Goal: Information Seeking & Learning: Learn about a topic

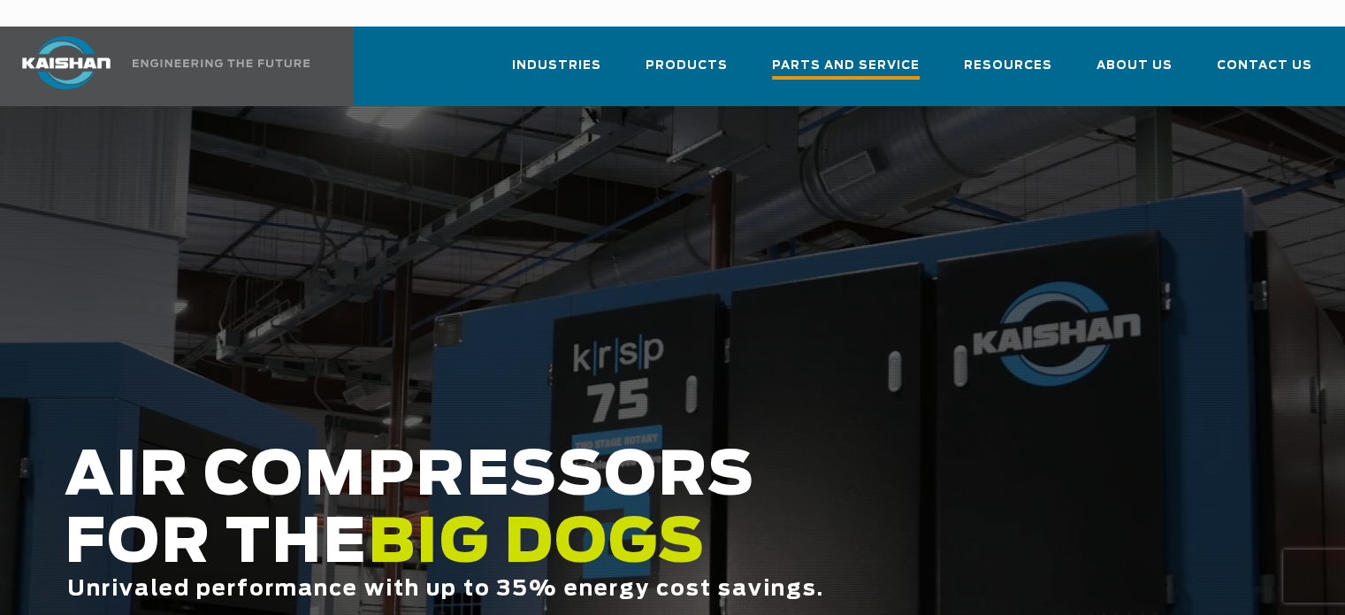
click at [842, 56] on span "Parts and Service" at bounding box center [846, 68] width 148 height 24
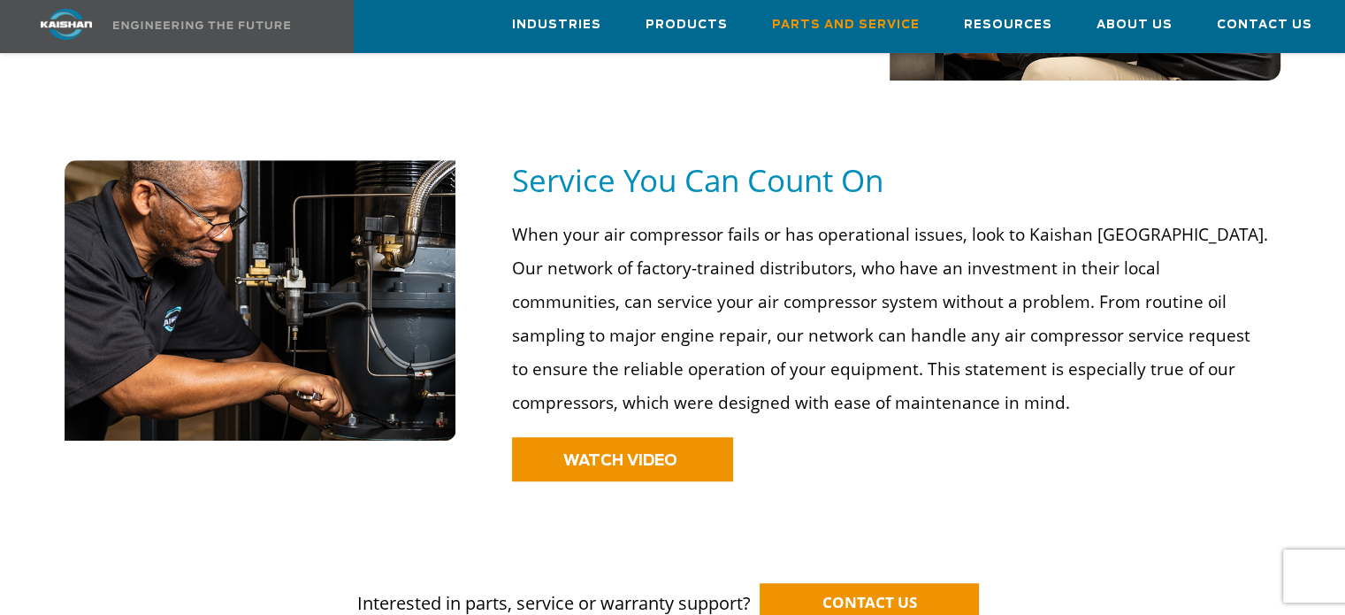
scroll to position [1208, 0]
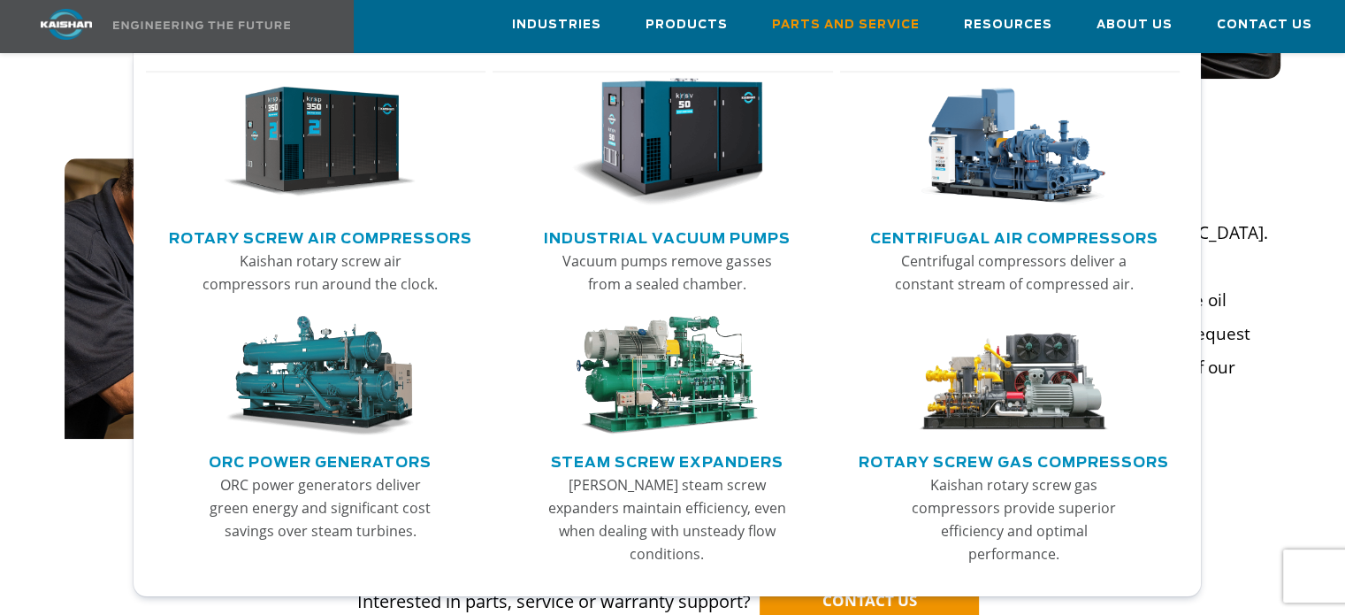
click at [383, 234] on link "Rotary Screw Air Compressors" at bounding box center [320, 236] width 303 height 27
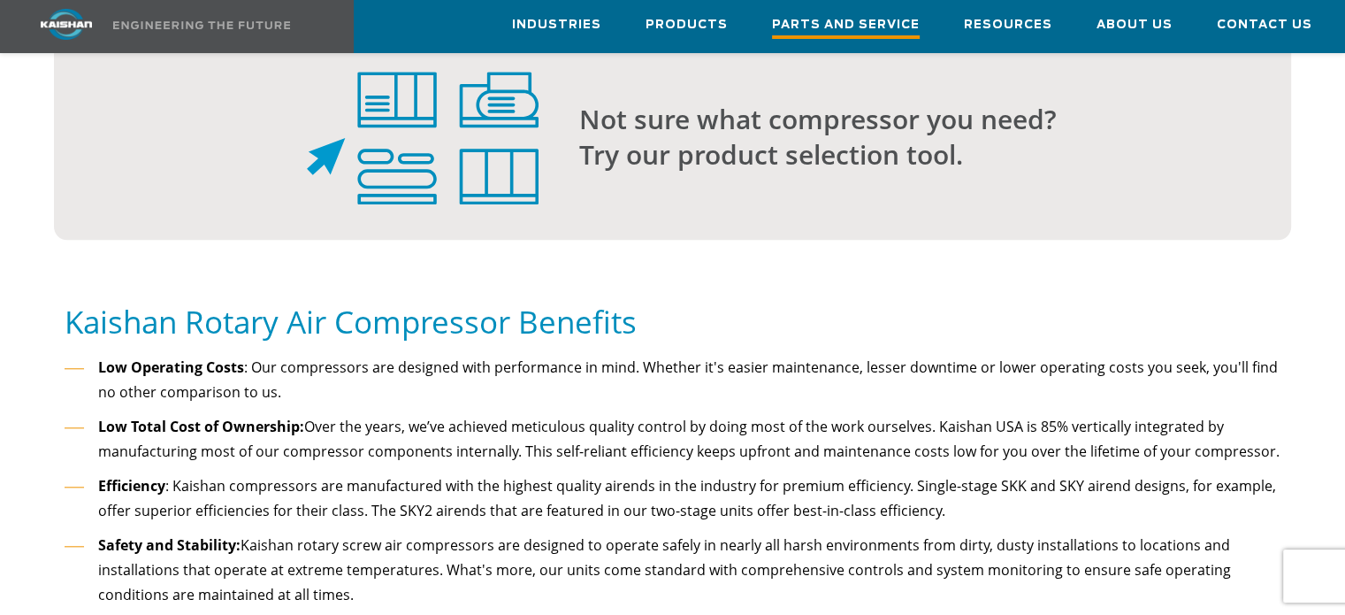
scroll to position [1643, 0]
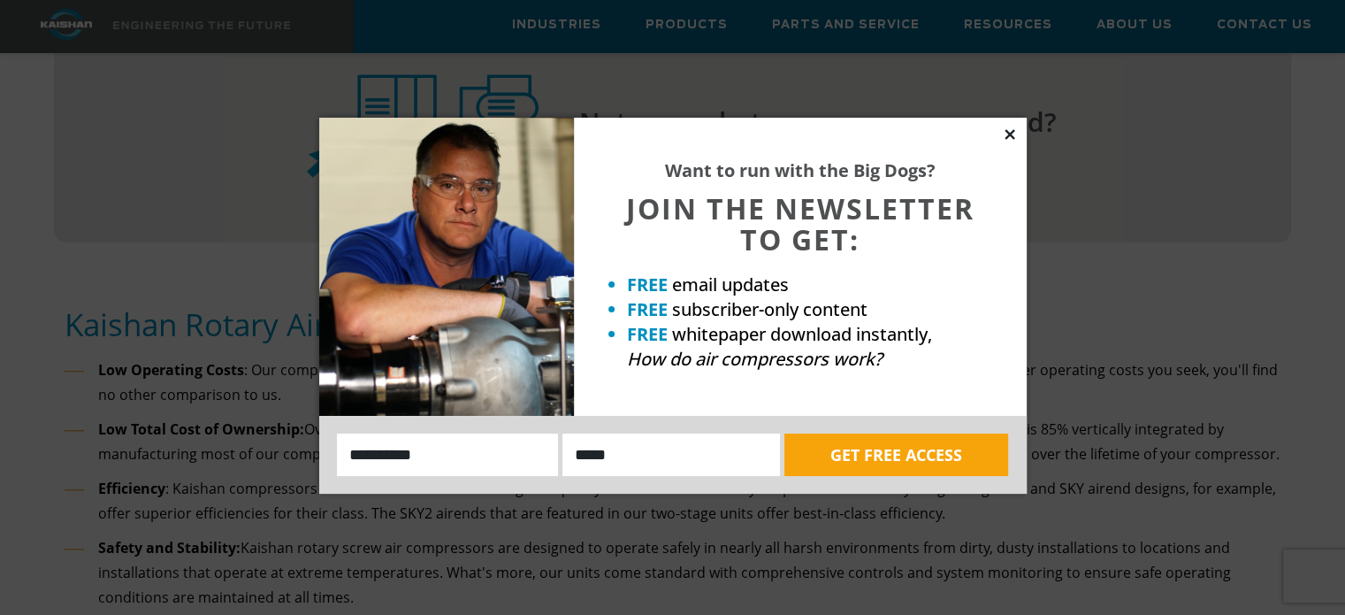
click at [1009, 134] on icon at bounding box center [1010, 134] width 10 height 10
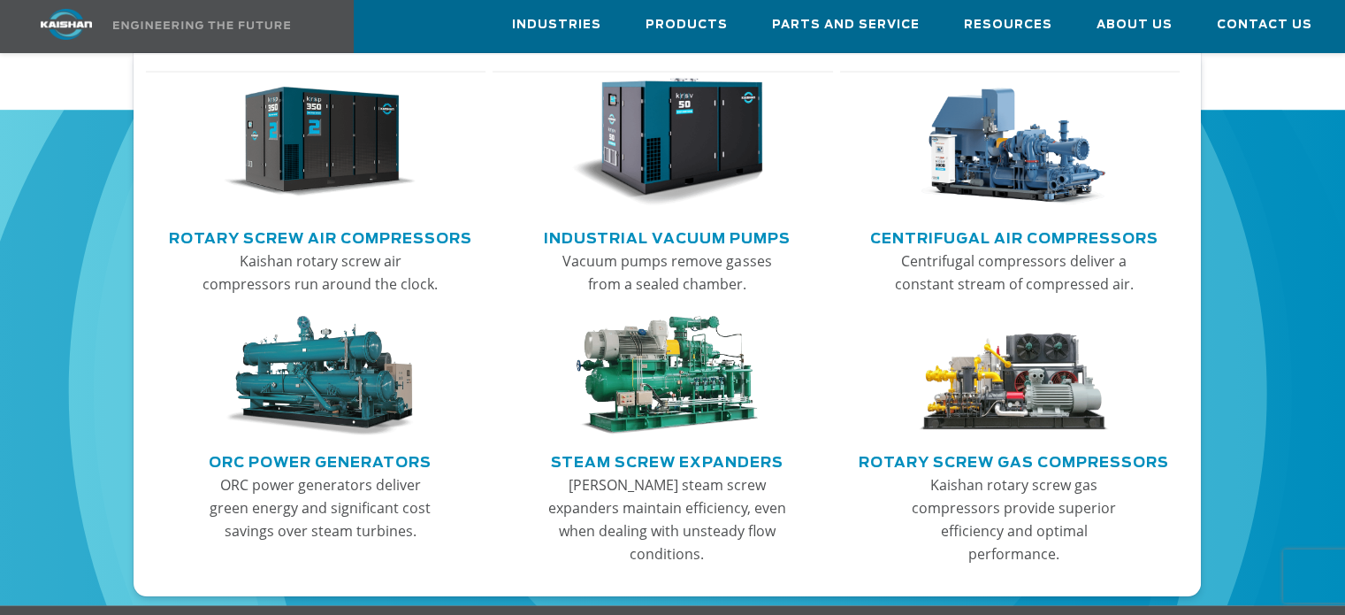
scroll to position [2497, 0]
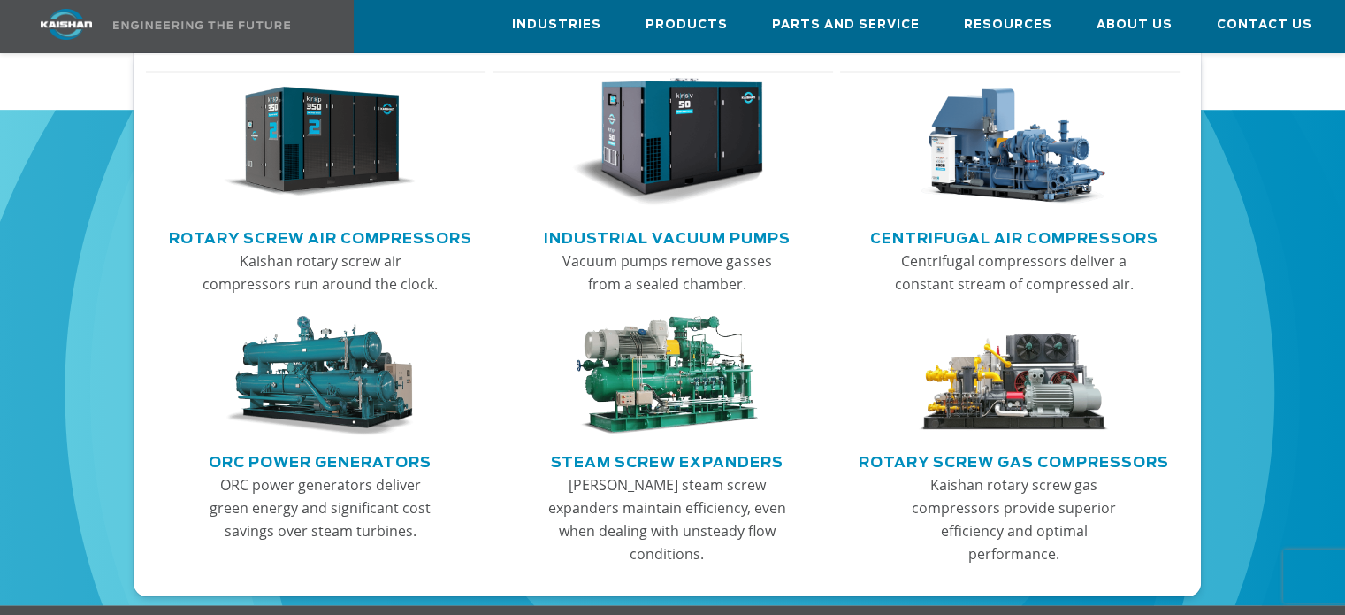
click at [982, 459] on link "Rotary Screw Gas Compressors" at bounding box center [1014, 460] width 310 height 27
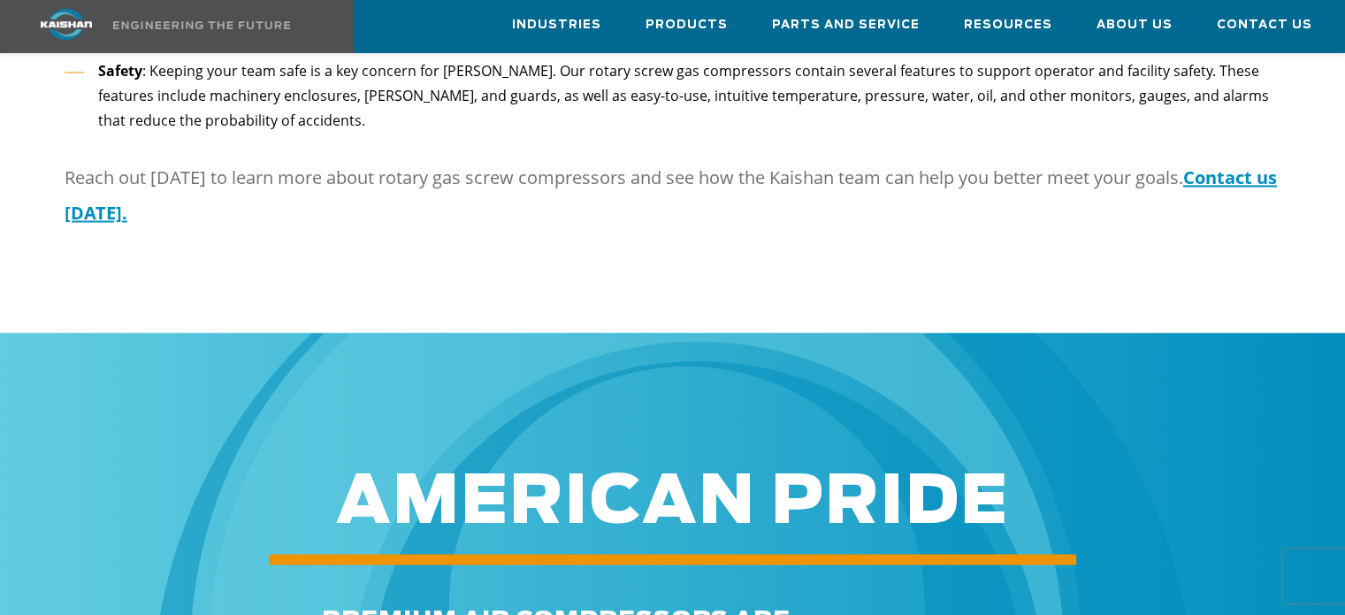
scroll to position [2711, 0]
